Goal: Task Accomplishment & Management: Manage account settings

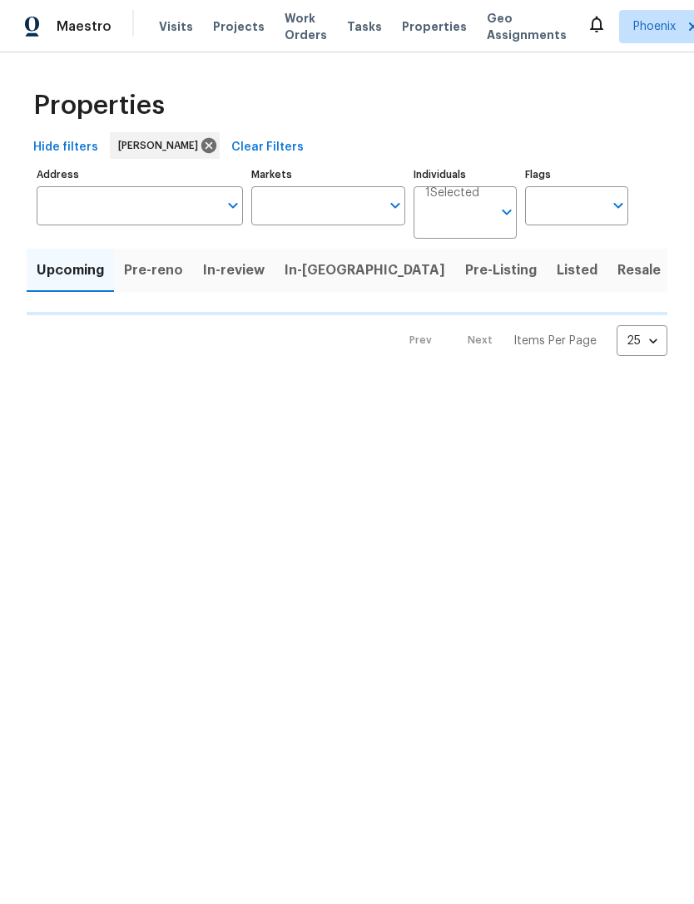
type input "50"
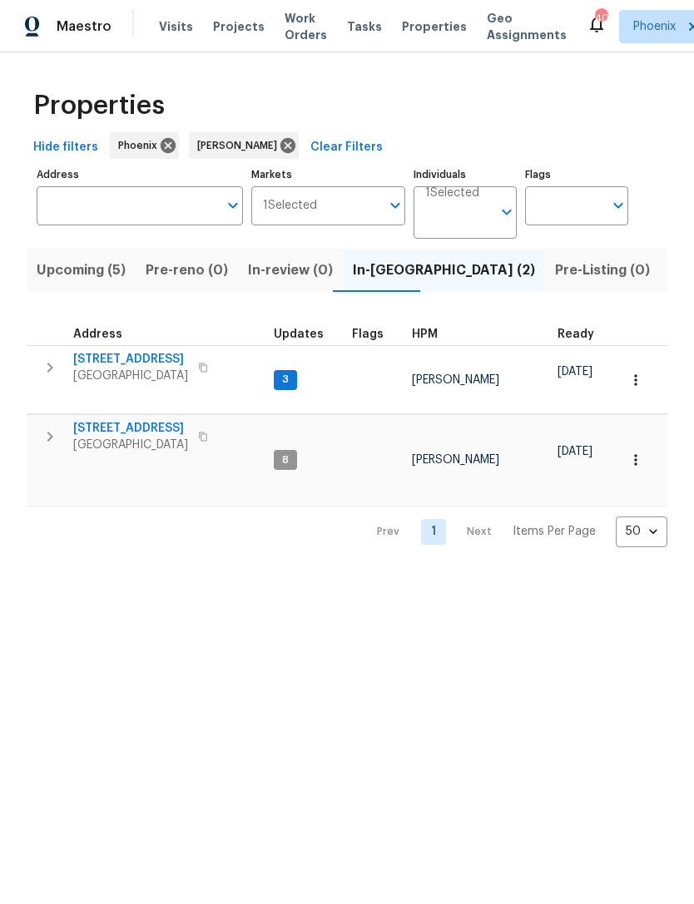
click at [669, 282] on span "Listed (18)" at bounding box center [703, 270] width 69 height 23
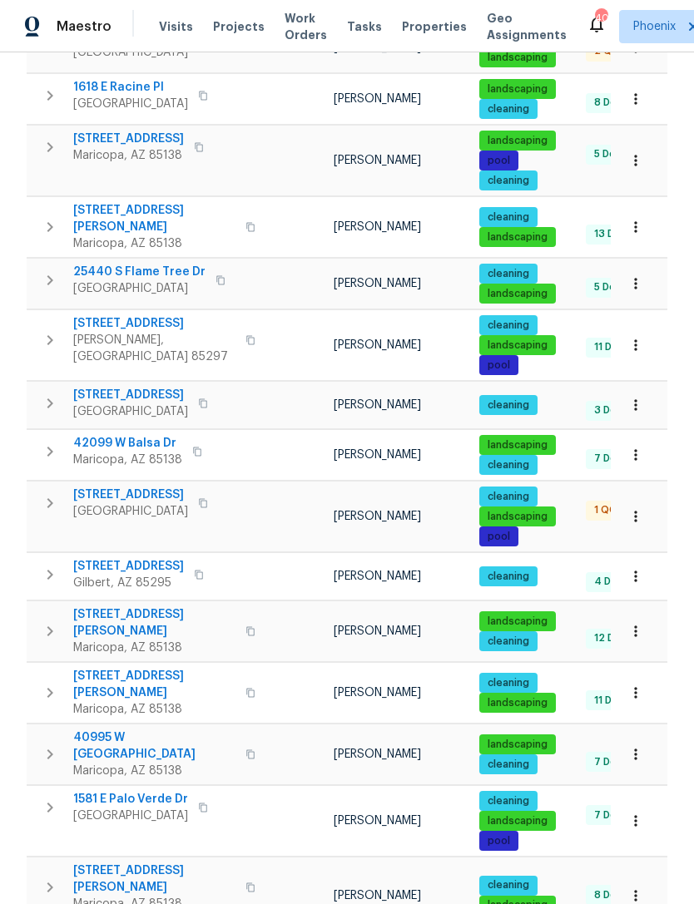
scroll to position [509, 0]
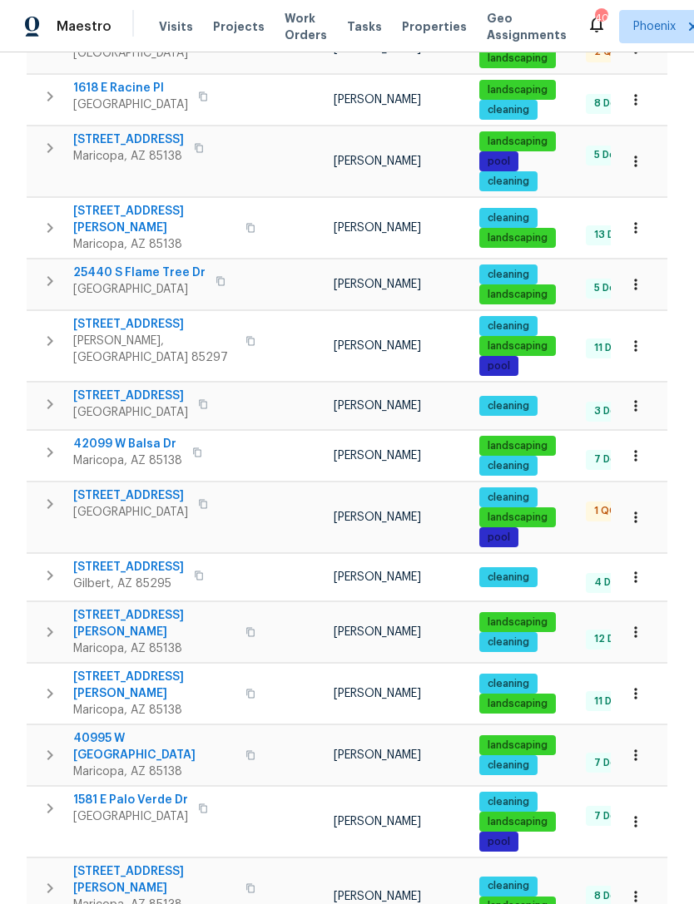
click at [122, 863] on span "[STREET_ADDRESS][PERSON_NAME]" at bounding box center [154, 879] width 162 height 33
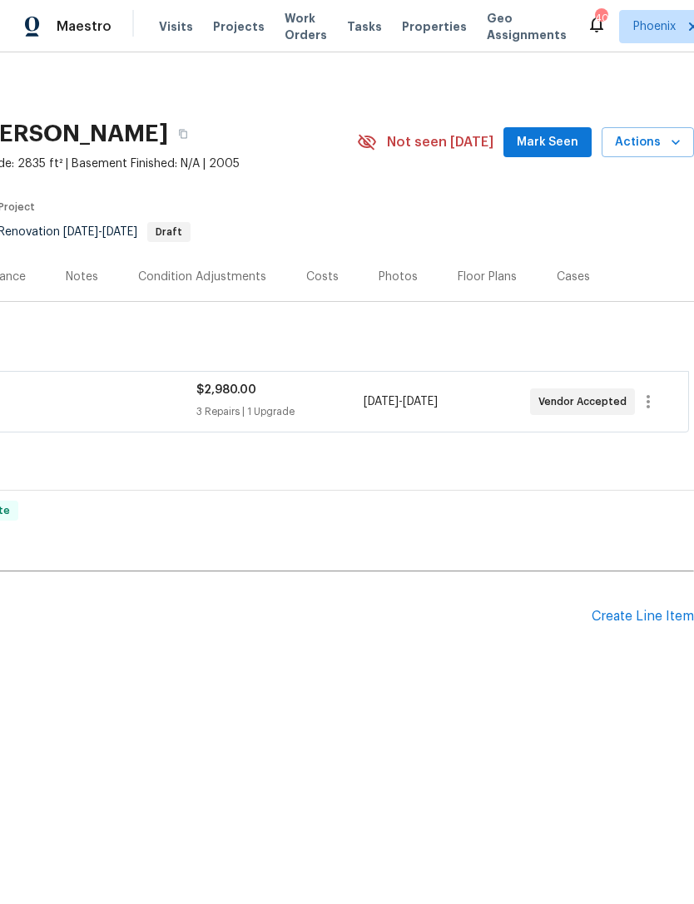
scroll to position [0, 246]
click at [651, 412] on icon "button" at bounding box center [648, 402] width 20 height 20
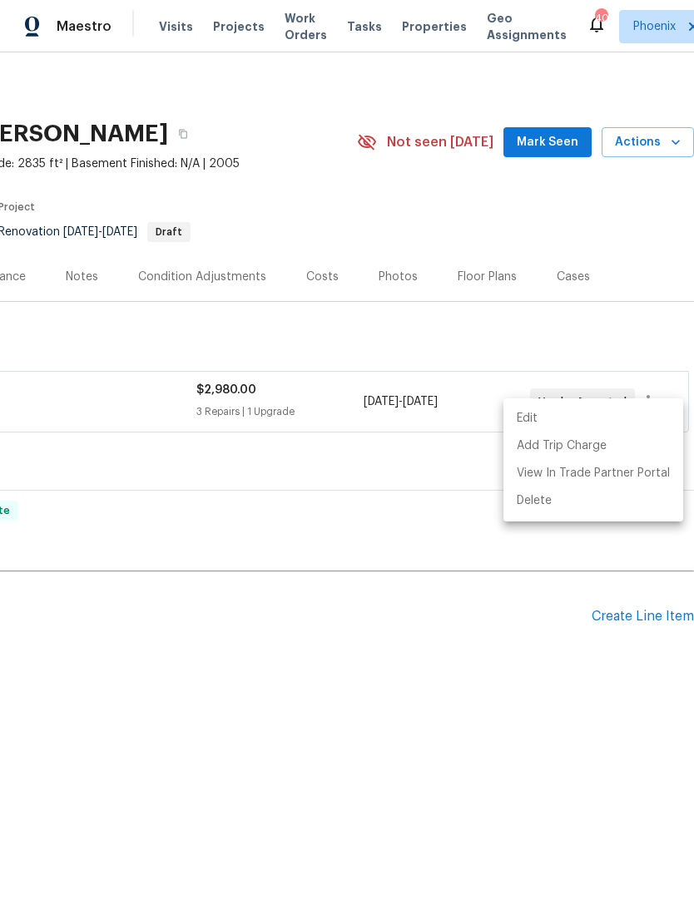
click at [526, 418] on li "Edit" at bounding box center [593, 418] width 180 height 27
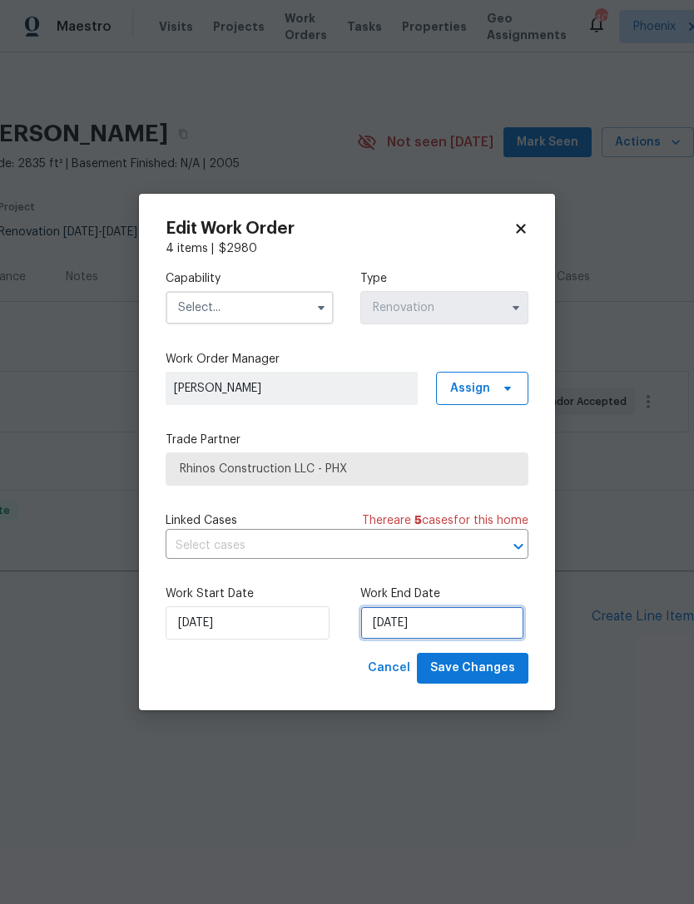
click at [469, 633] on input "9/9/2025" at bounding box center [442, 622] width 164 height 33
select select "8"
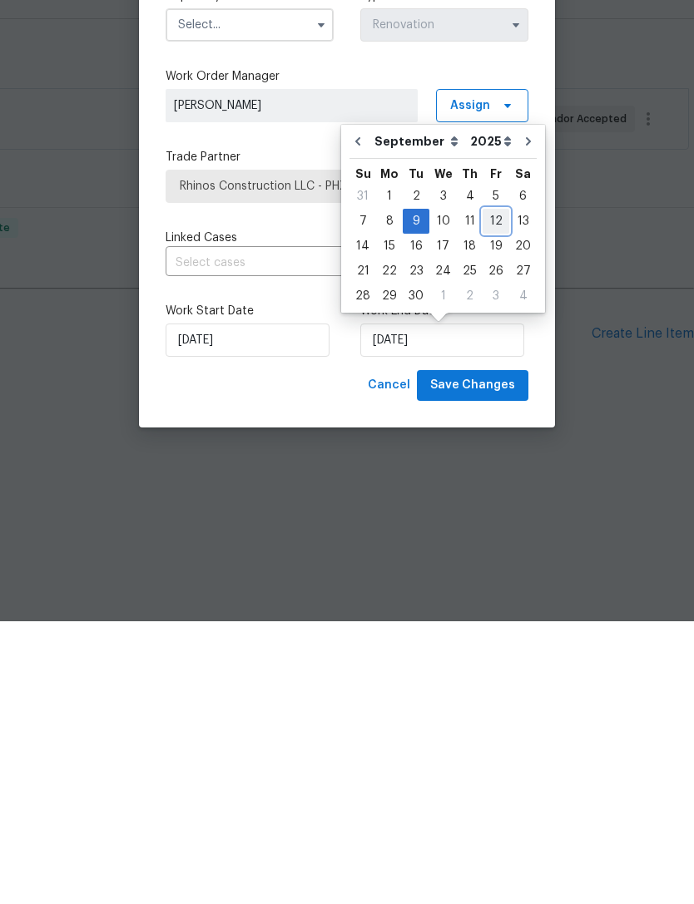
click at [484, 492] on div "12" at bounding box center [495, 503] width 27 height 23
type input "9/12/2025"
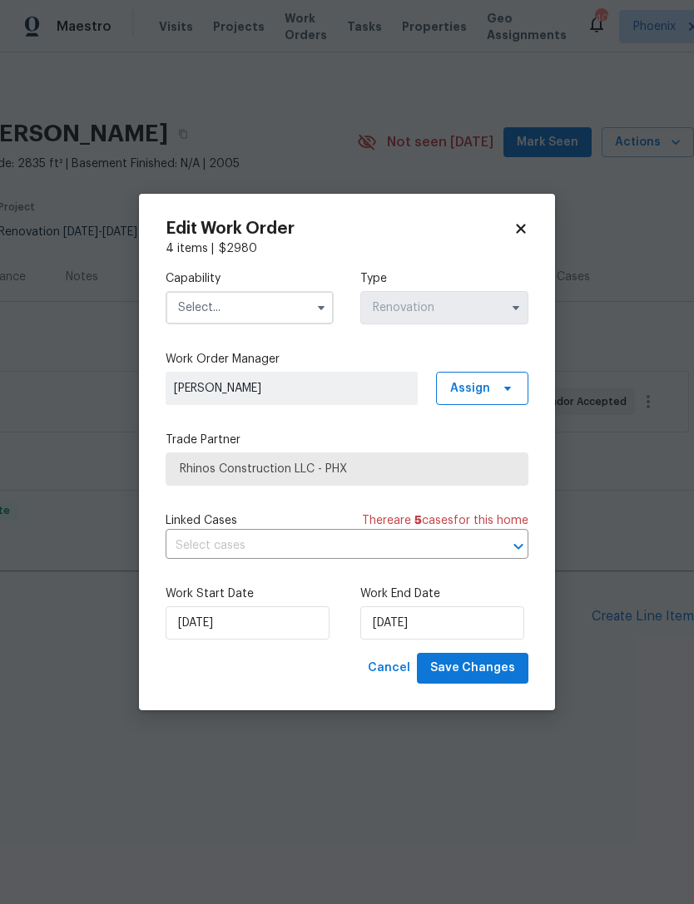
click at [283, 294] on input "text" at bounding box center [249, 307] width 168 height 33
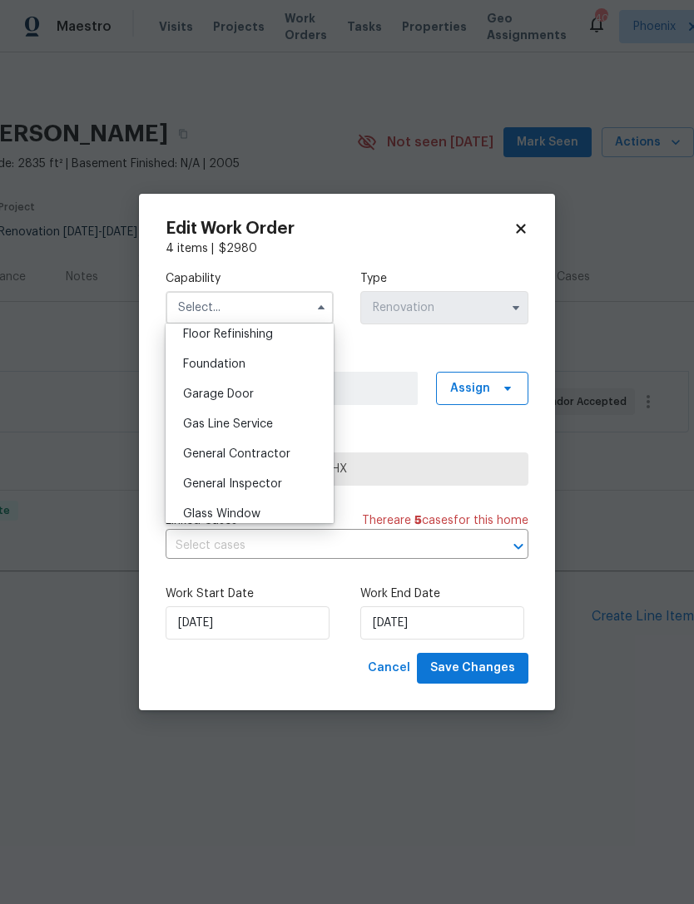
scroll to position [705, 0]
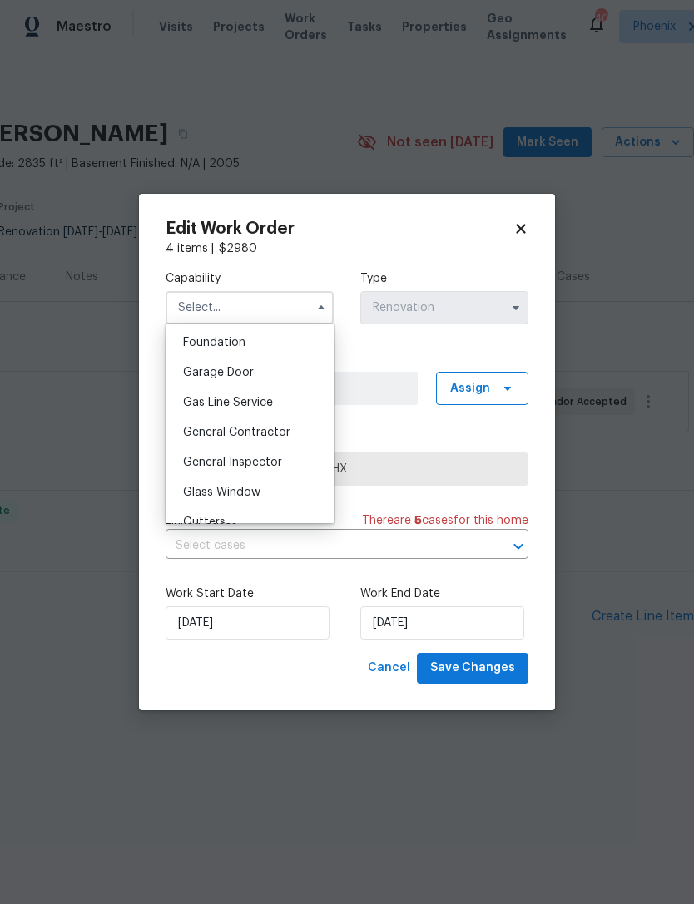
click at [264, 428] on span "General Contractor" at bounding box center [236, 433] width 107 height 12
type input "General Contractor"
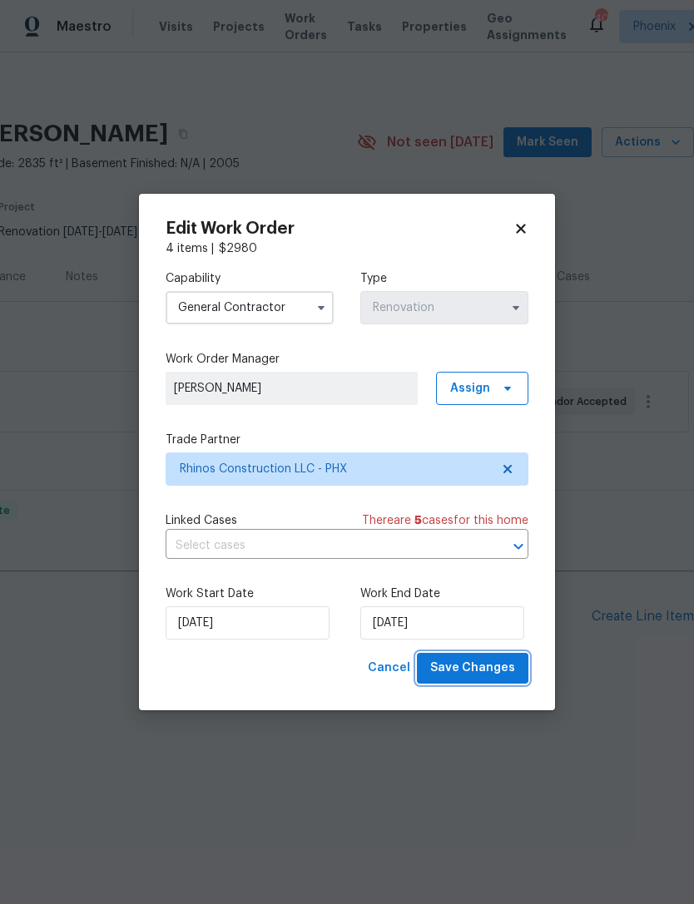
click at [490, 671] on span "Save Changes" at bounding box center [472, 668] width 85 height 21
